Goal: Find specific page/section: Find specific page/section

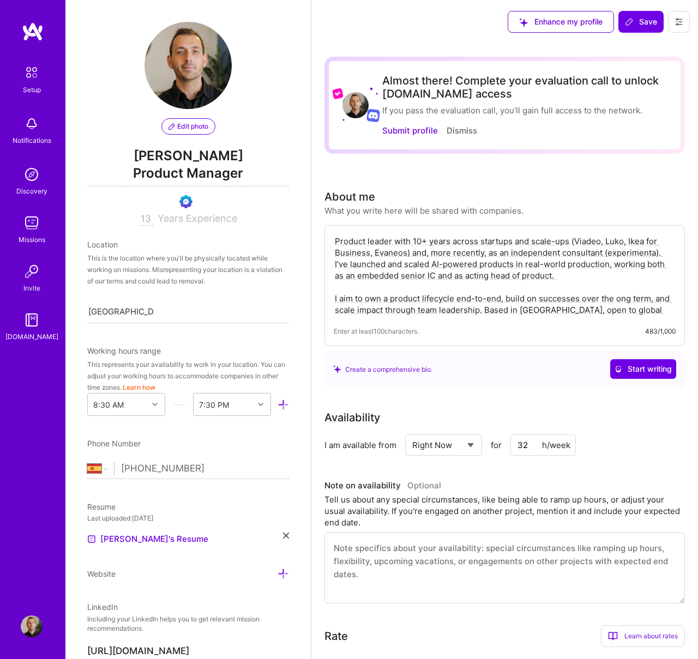
select select "ES"
select select "Right Now"
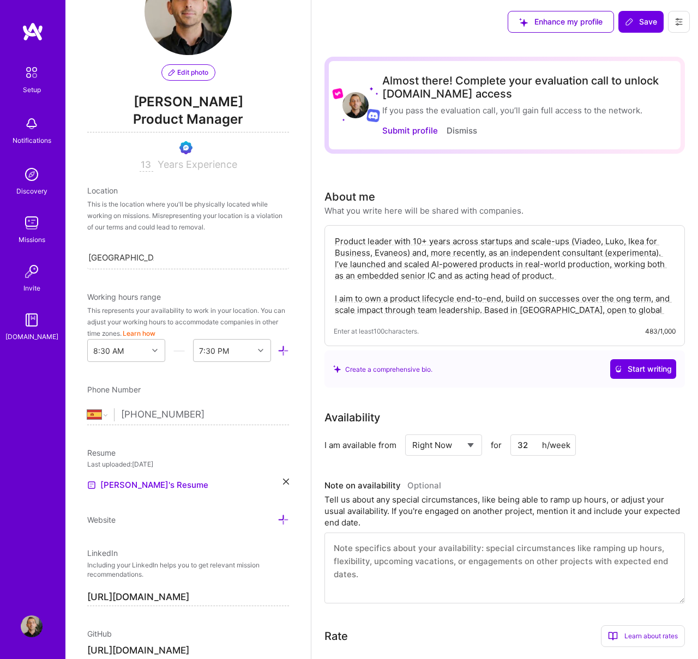
click at [638, 635] on div "Learn about rates" at bounding box center [643, 636] width 84 height 22
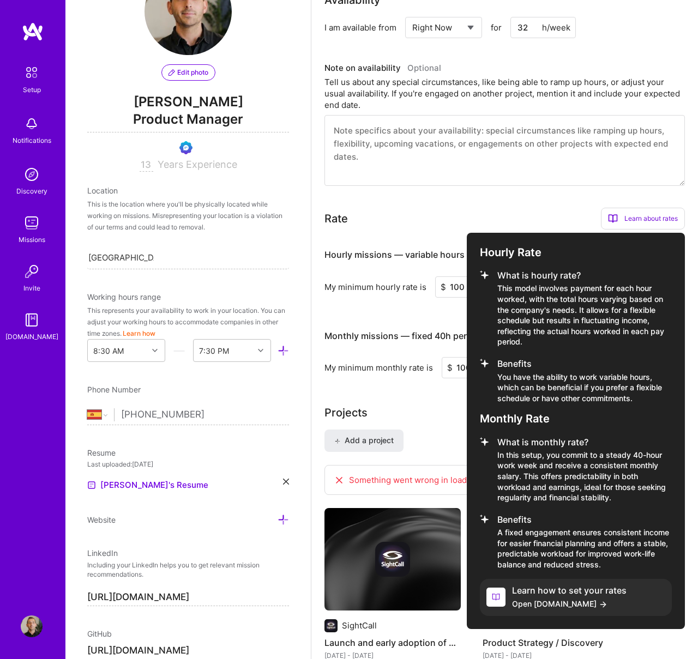
scroll to position [424, 0]
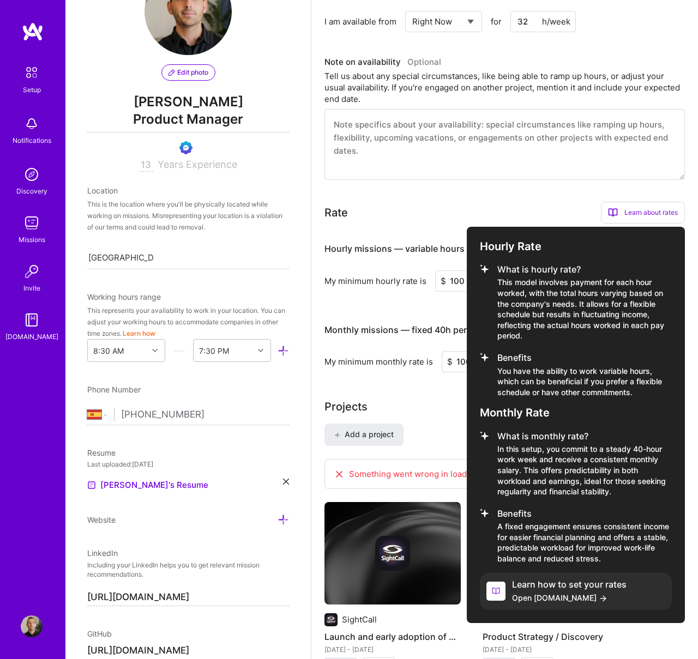
click at [450, 215] on div at bounding box center [349, 329] width 698 height 659
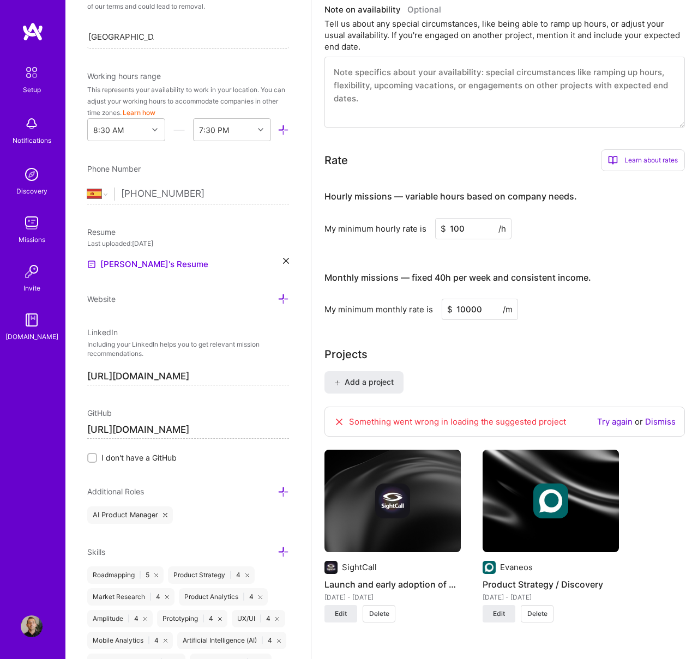
scroll to position [286, 0]
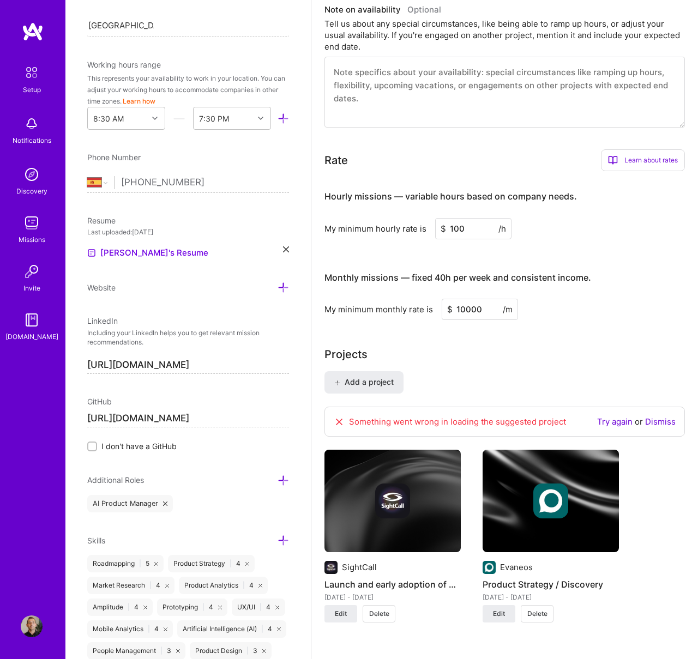
click at [194, 416] on input "[URL][DOMAIN_NAME]" at bounding box center [188, 418] width 202 height 17
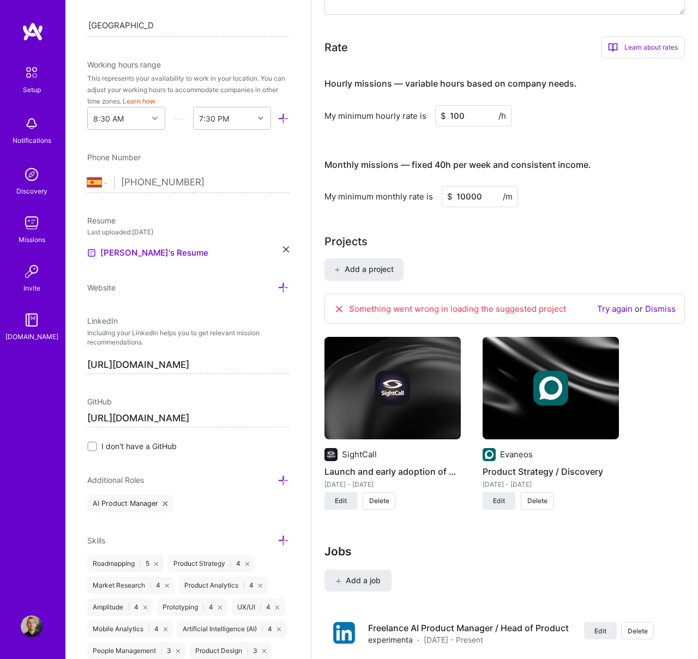
scroll to position [591, 0]
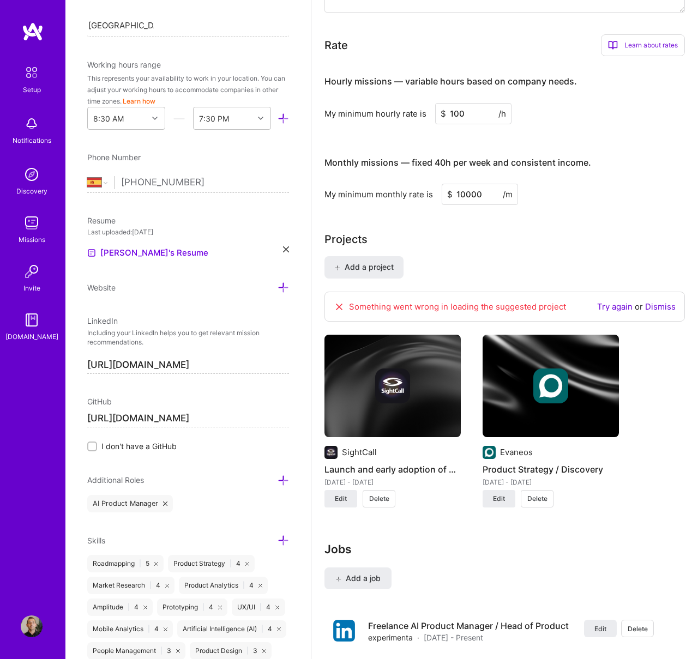
click at [619, 304] on link "Try again" at bounding box center [614, 306] width 35 height 10
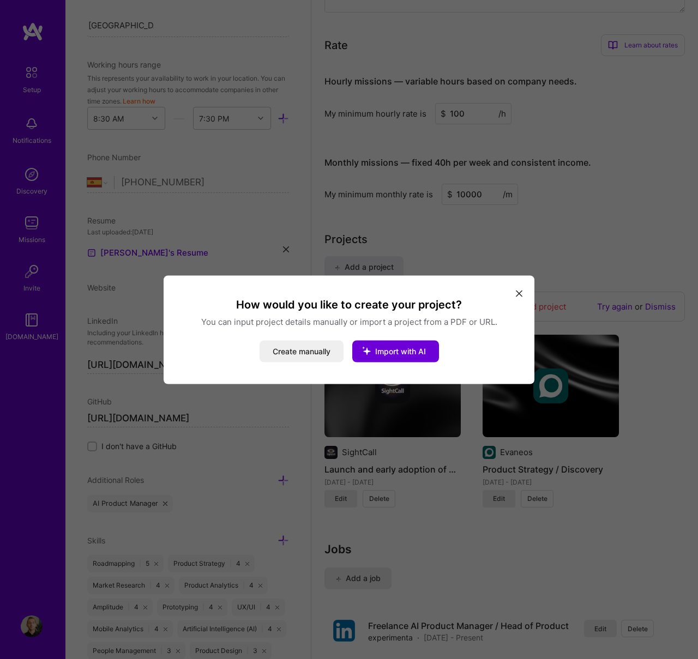
click at [513, 289] on button "modal" at bounding box center [518, 293] width 13 height 18
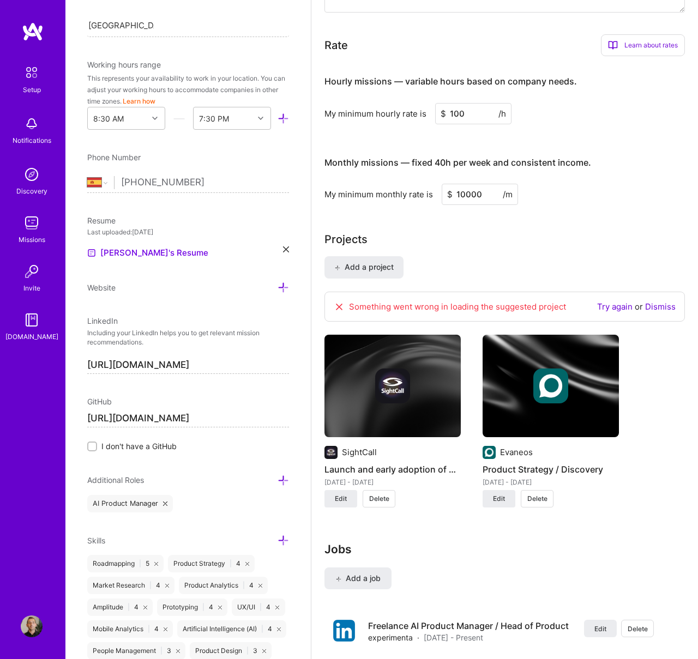
click at [658, 308] on link "Dismiss" at bounding box center [660, 306] width 31 height 10
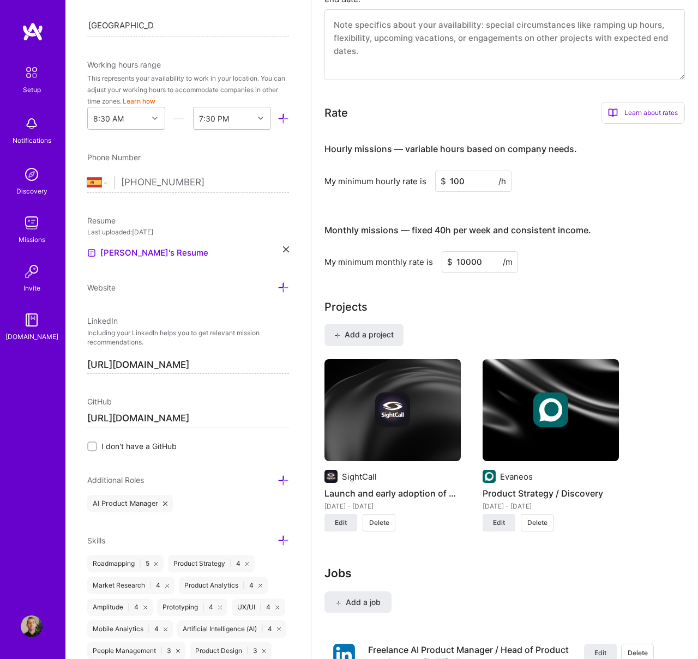
scroll to position [521, 0]
